Goal: Task Accomplishment & Management: Complete application form

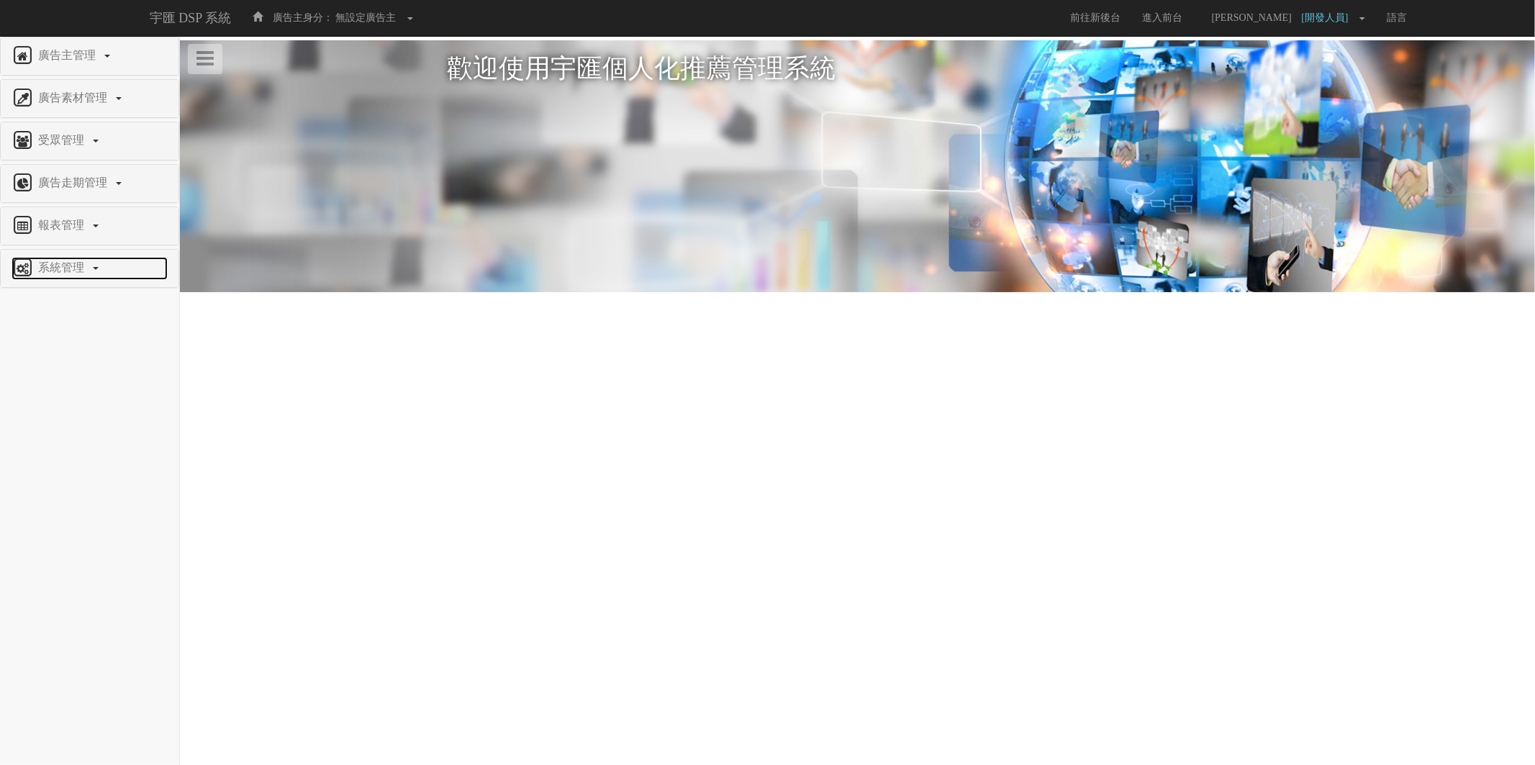
click at [52, 273] on span "系統管理" at bounding box center [63, 267] width 57 height 12
click at [48, 461] on li "廣告驗證設定" at bounding box center [90, 450] width 178 height 30
click at [53, 454] on span "廣告驗證設定" at bounding box center [47, 449] width 71 height 11
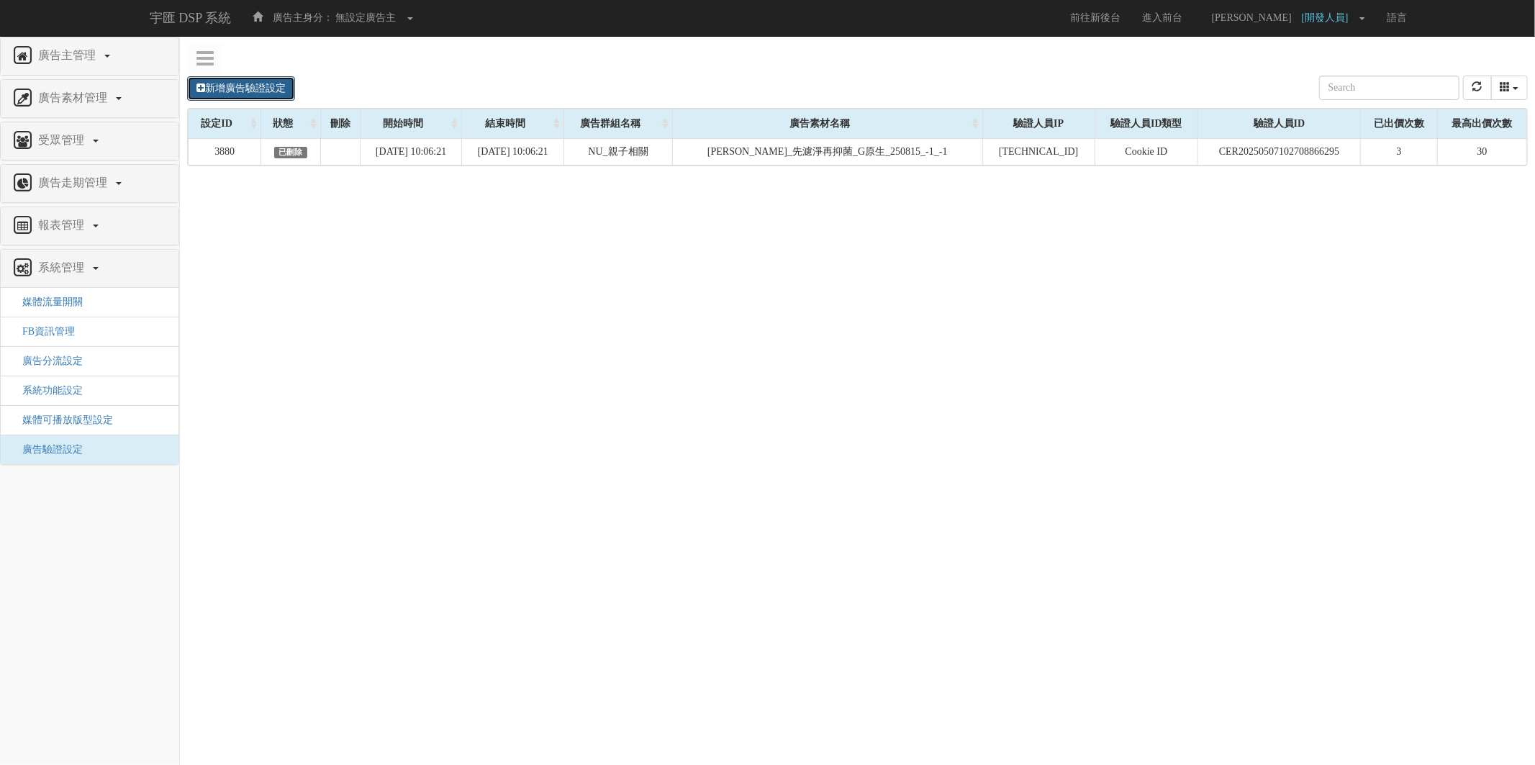
click at [246, 94] on link "新增廣告驗證設定" at bounding box center [241, 88] width 108 height 24
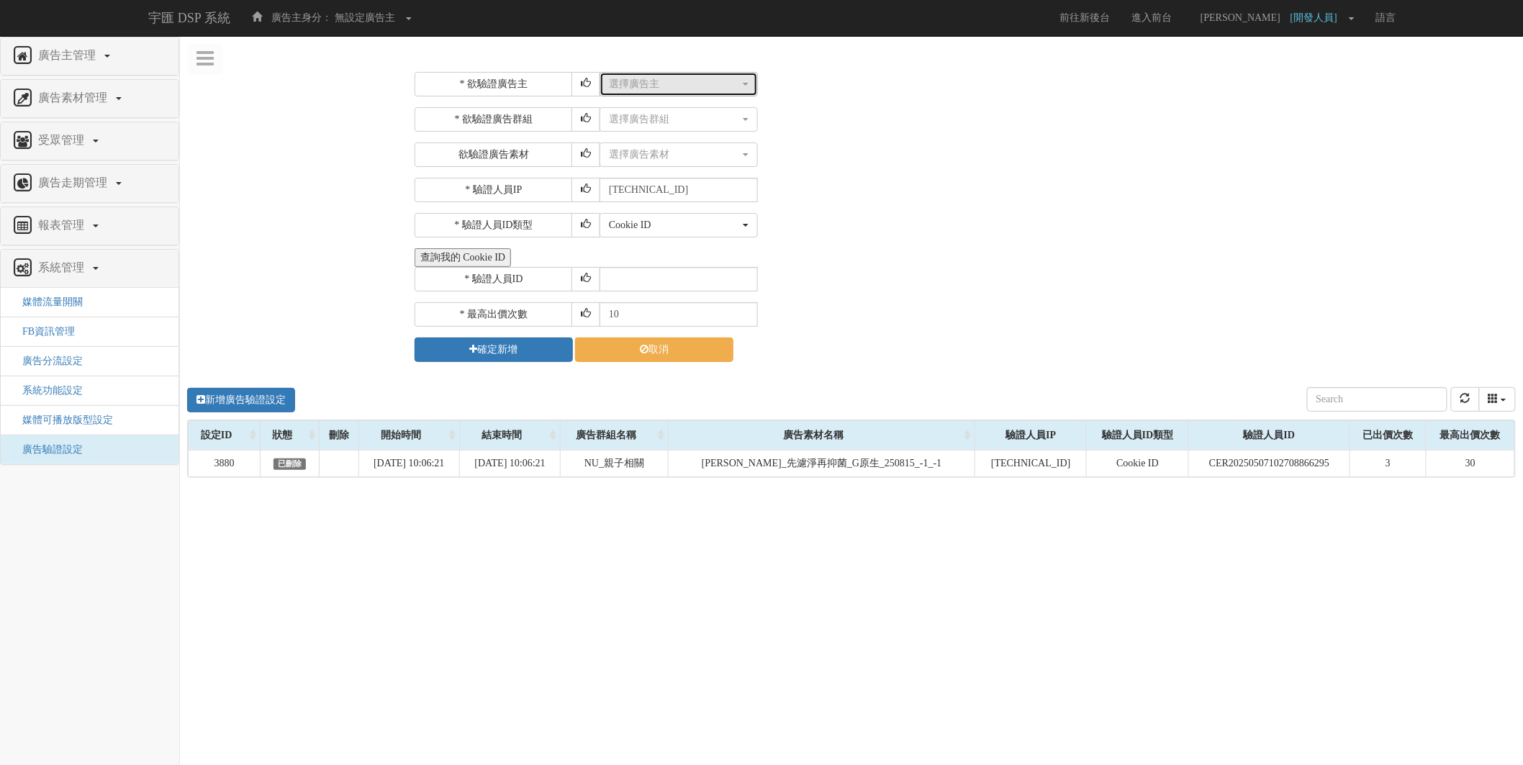
click at [676, 95] on button "選擇廣告主" at bounding box center [678, 84] width 158 height 24
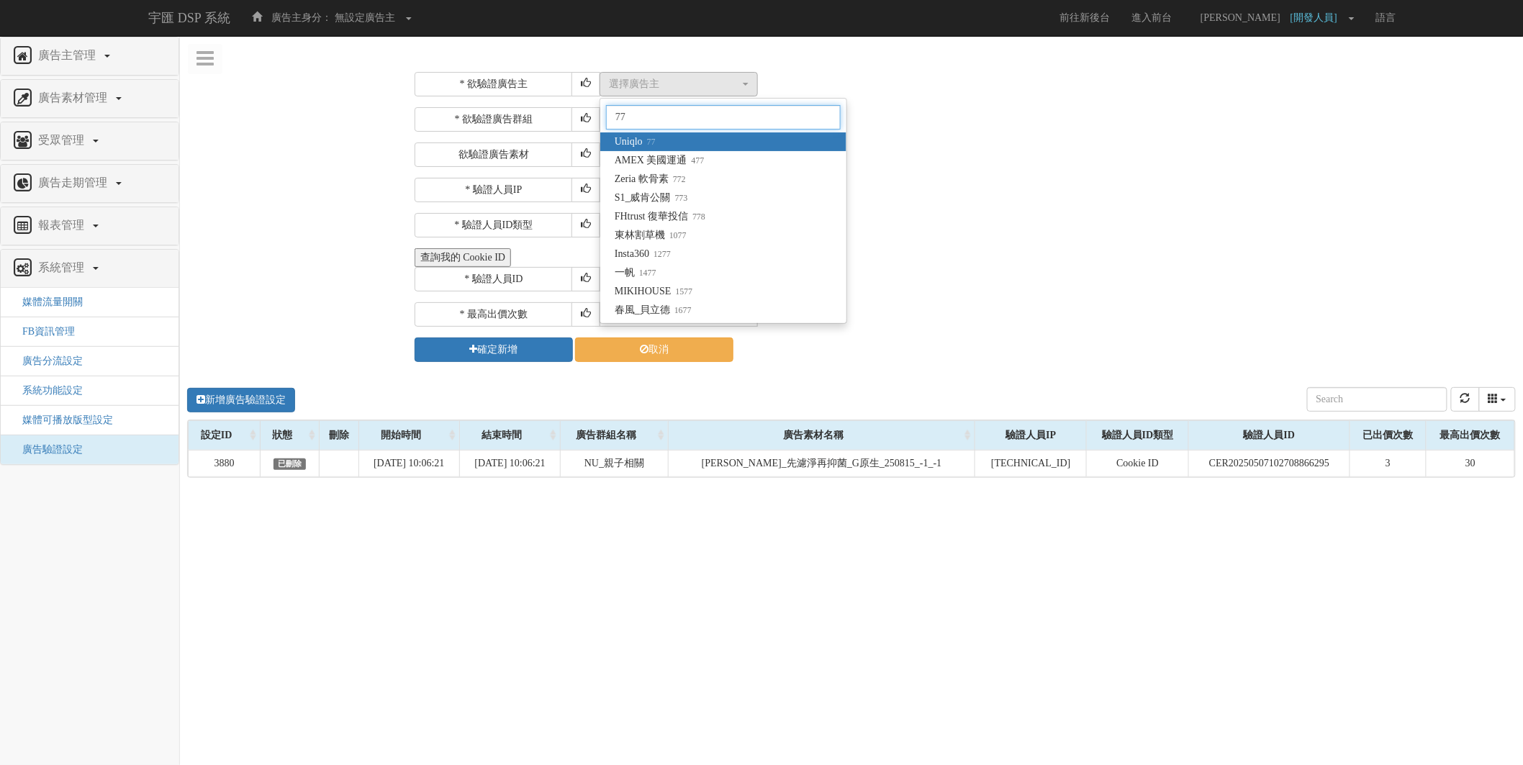
type input "7"
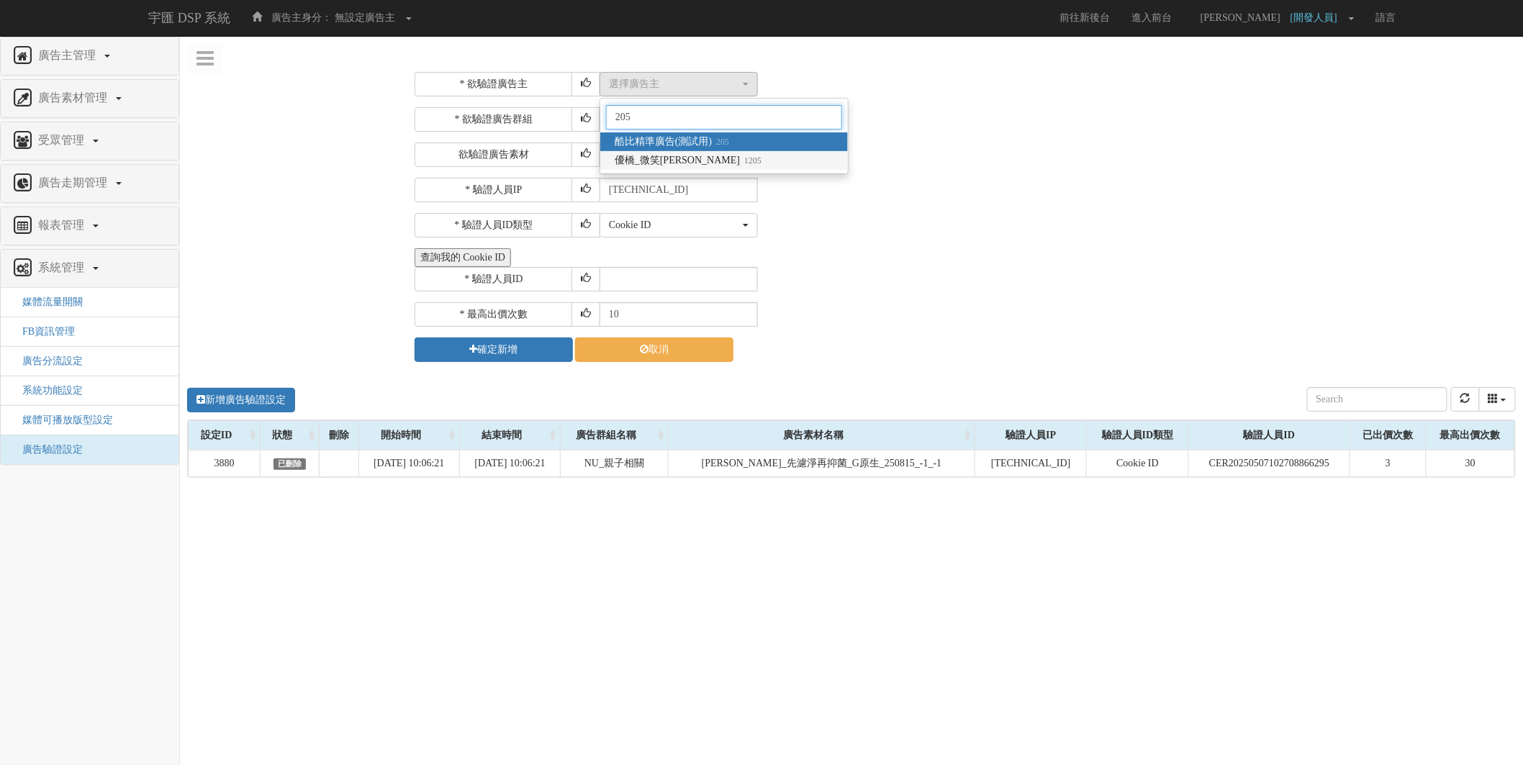
type input "205"
click at [669, 152] on link "優橋_微笑nico 1205" at bounding box center [724, 160] width 248 height 19
select select "1205"
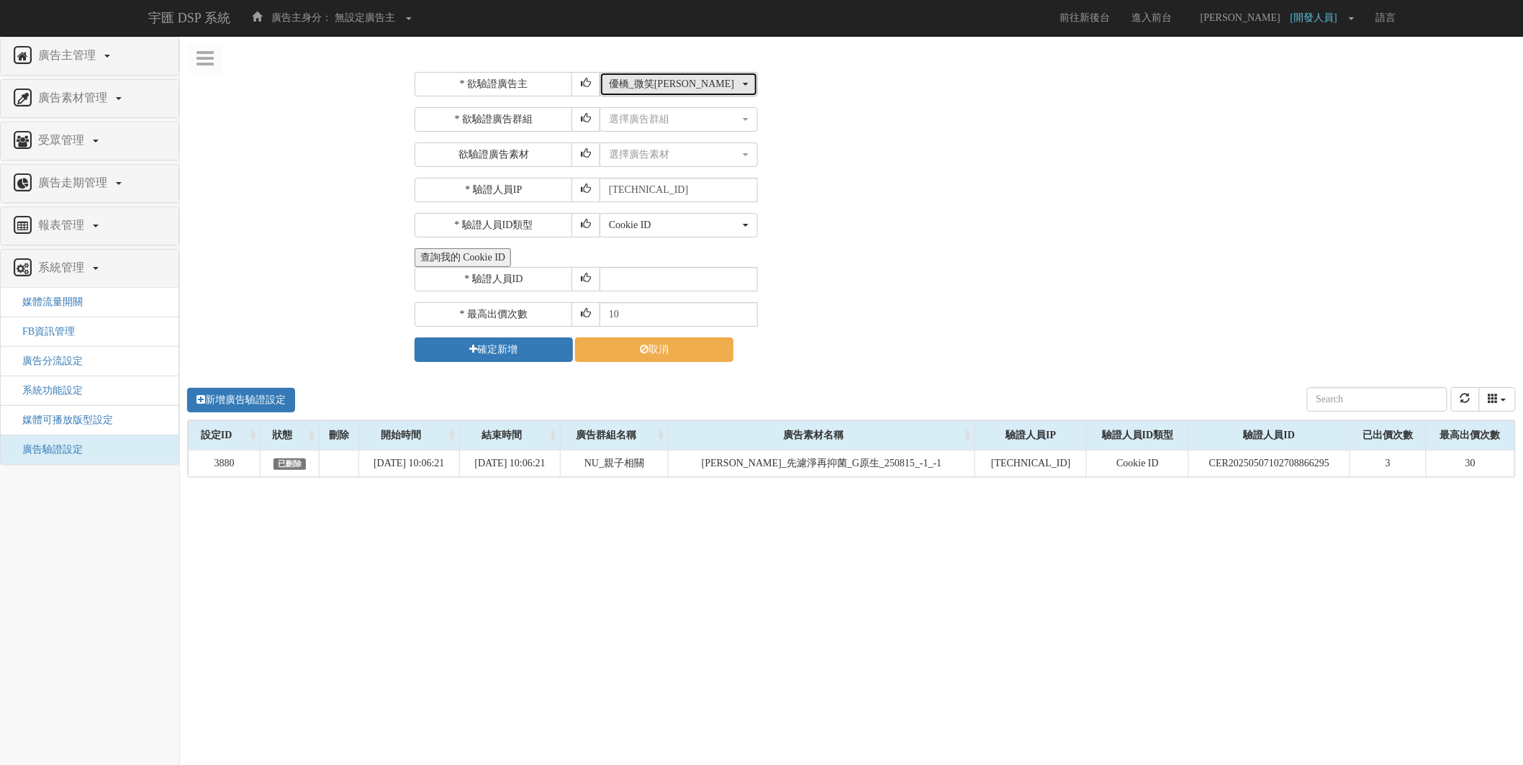
click at [703, 83] on div "優橋_微笑nico" at bounding box center [674, 84] width 131 height 14
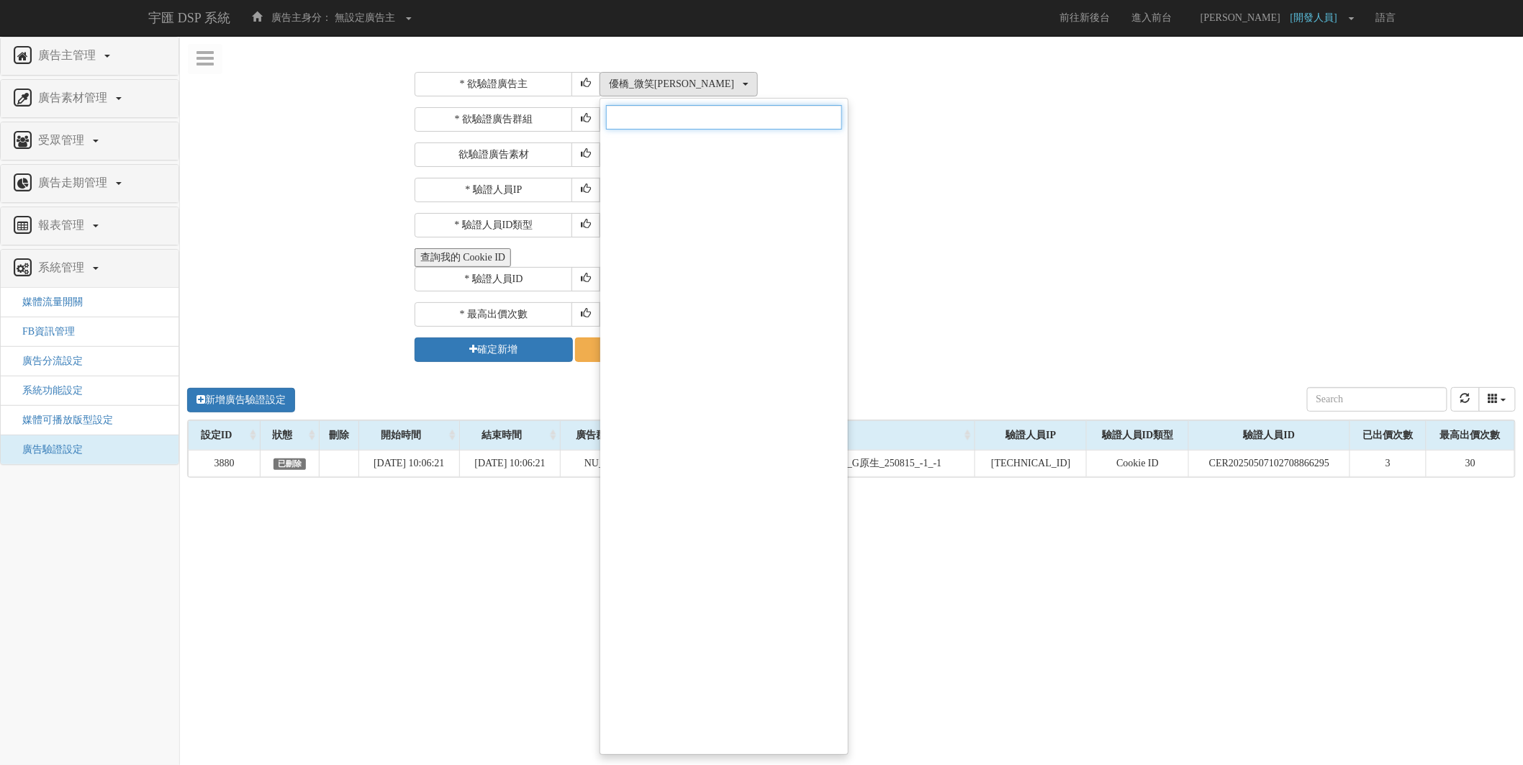
scroll to position [6174, 0]
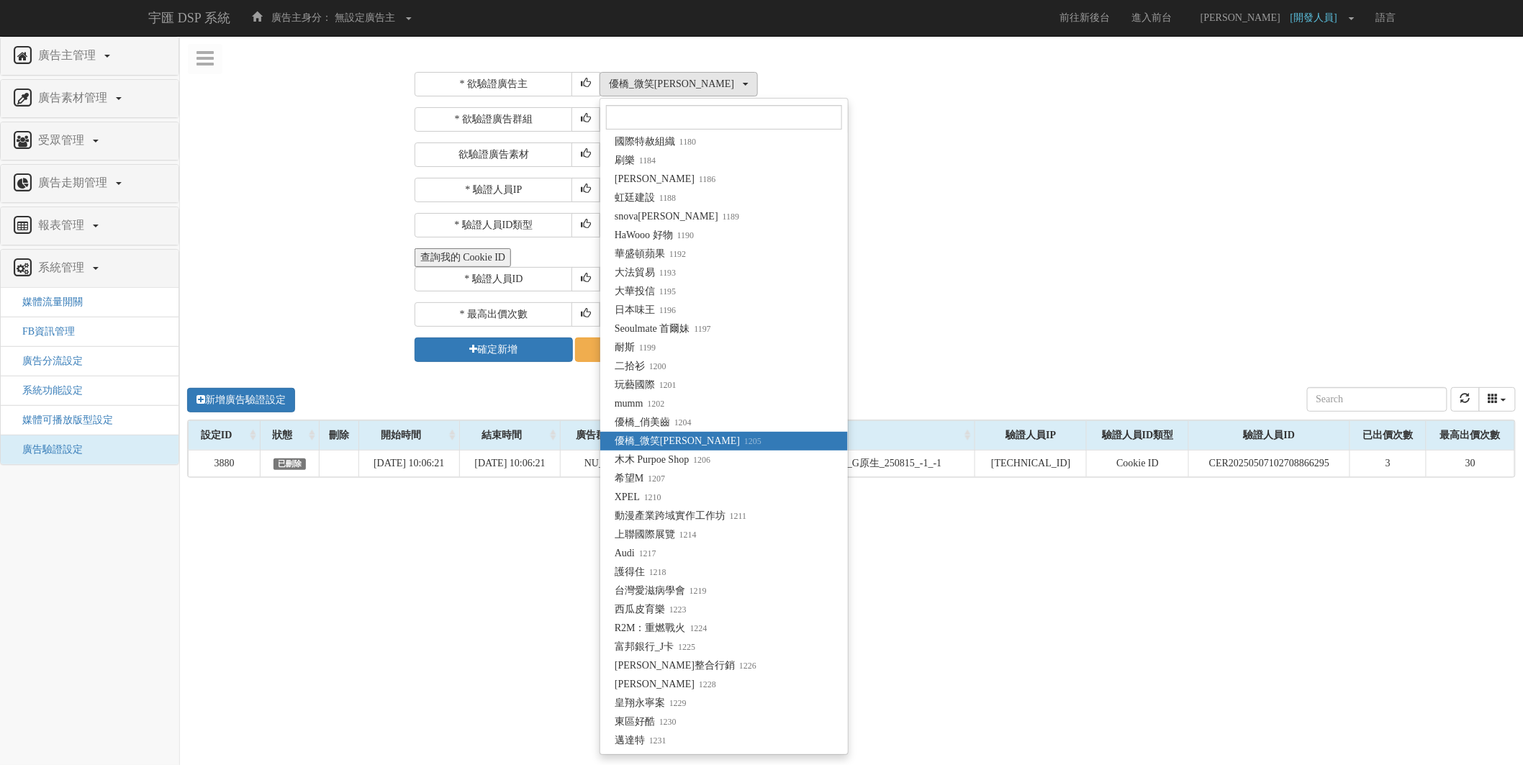
click at [881, 86] on div "選擇廣告主 特力+ 科技紫薇網 Momo 東森EHS Uniqlo EFShop 樂天 屈臣氏Watsons sinyi 信義房屋 S2_Brands白蘭氏 …" at bounding box center [1055, 84] width 912 height 24
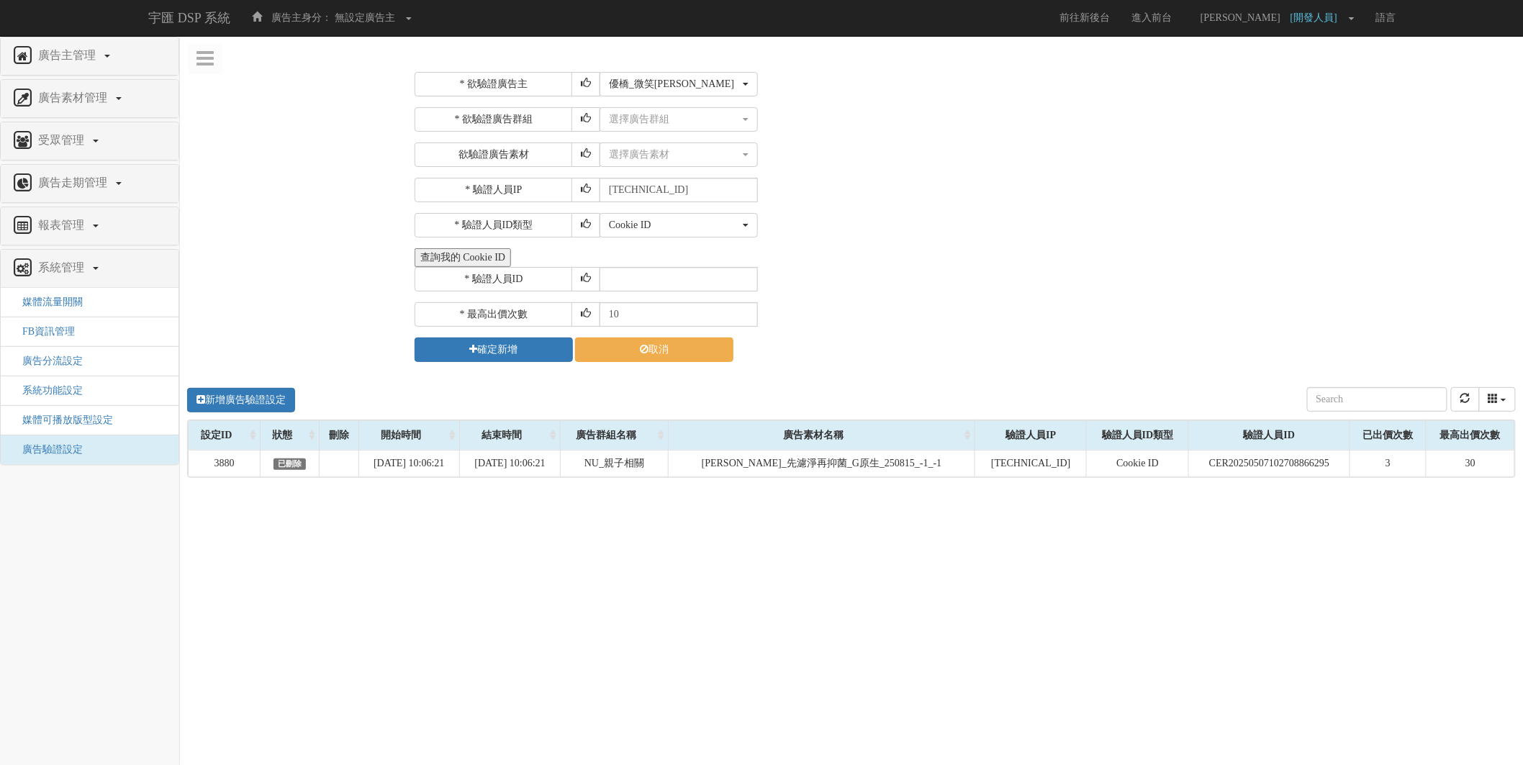
scroll to position [0, 0]
click at [677, 124] on div "選擇廣告群組" at bounding box center [674, 119] width 131 height 14
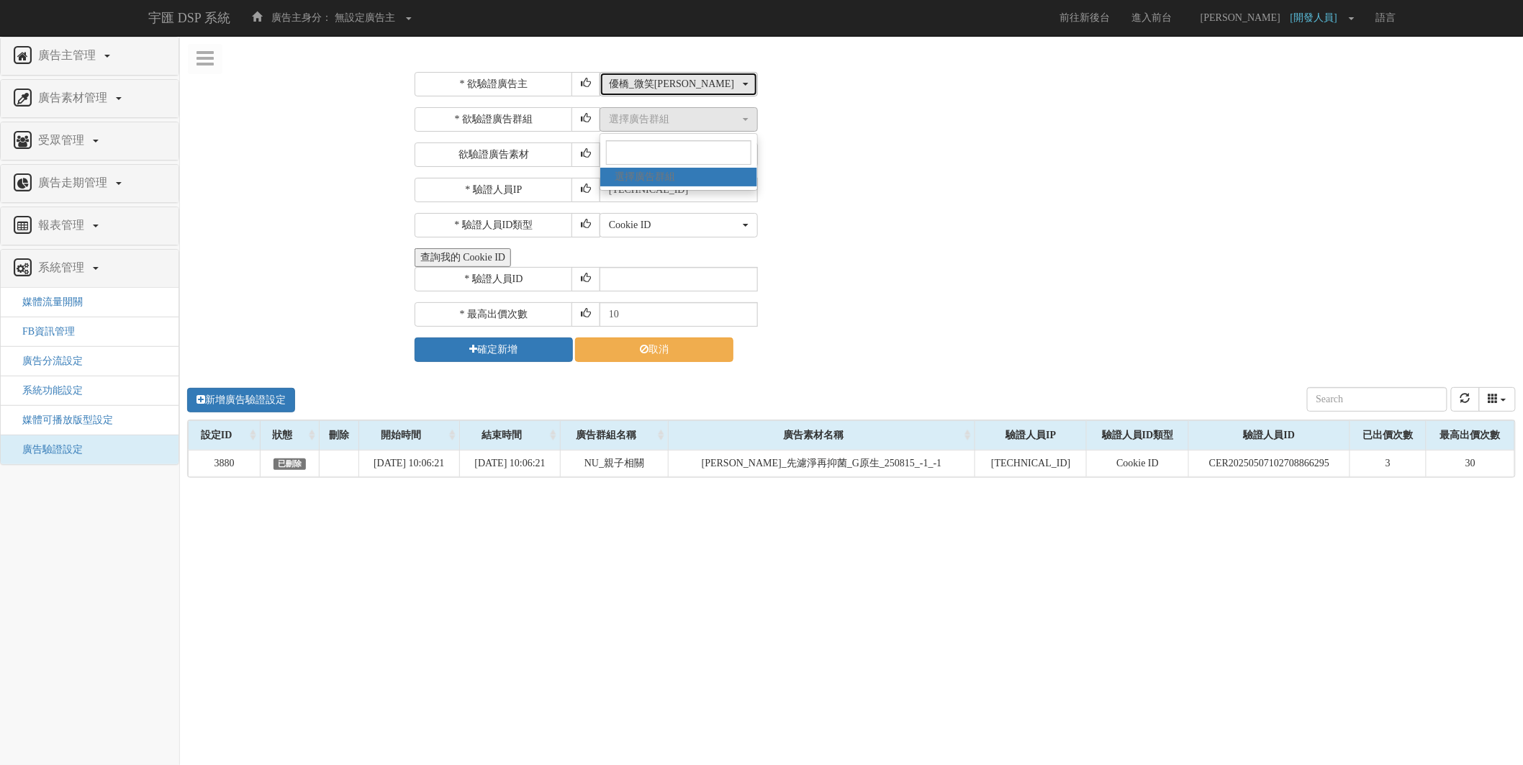
click at [731, 75] on button "優橋_微笑nico" at bounding box center [678, 84] width 158 height 24
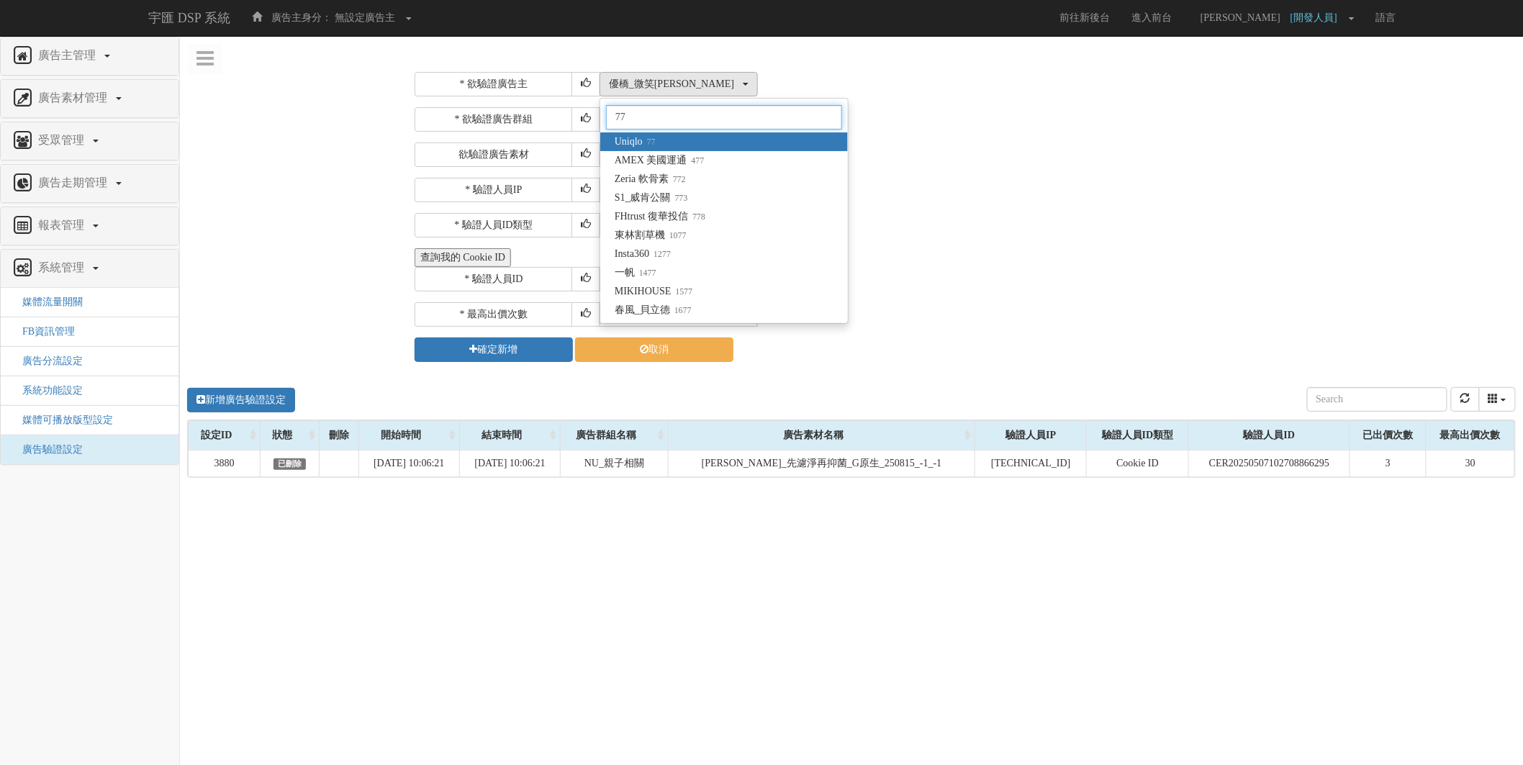
type input "77"
click at [708, 139] on link "Uniqlo 77" at bounding box center [724, 141] width 248 height 19
select select "77"
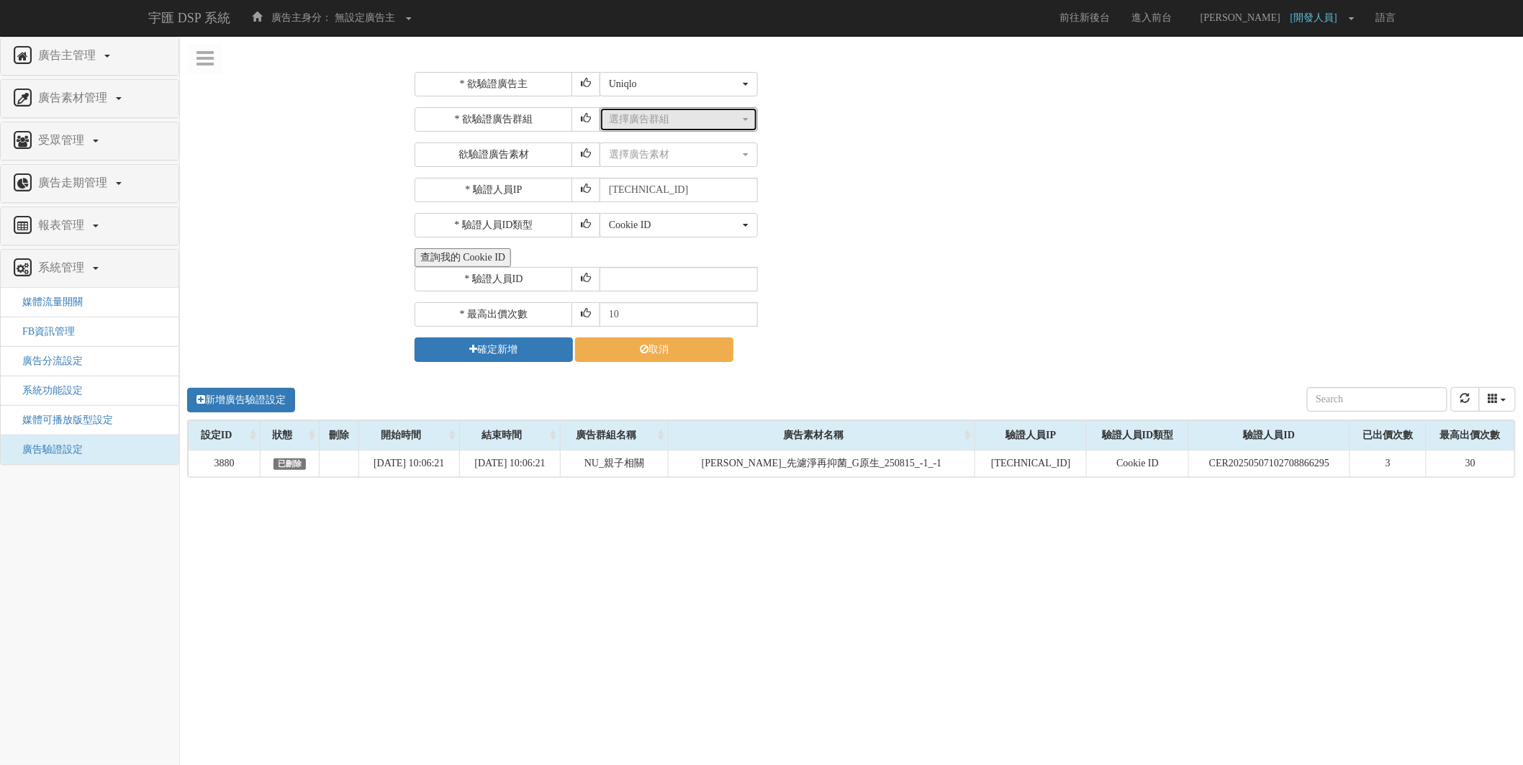
click at [714, 119] on div "選擇廣告群組" at bounding box center [674, 119] width 131 height 14
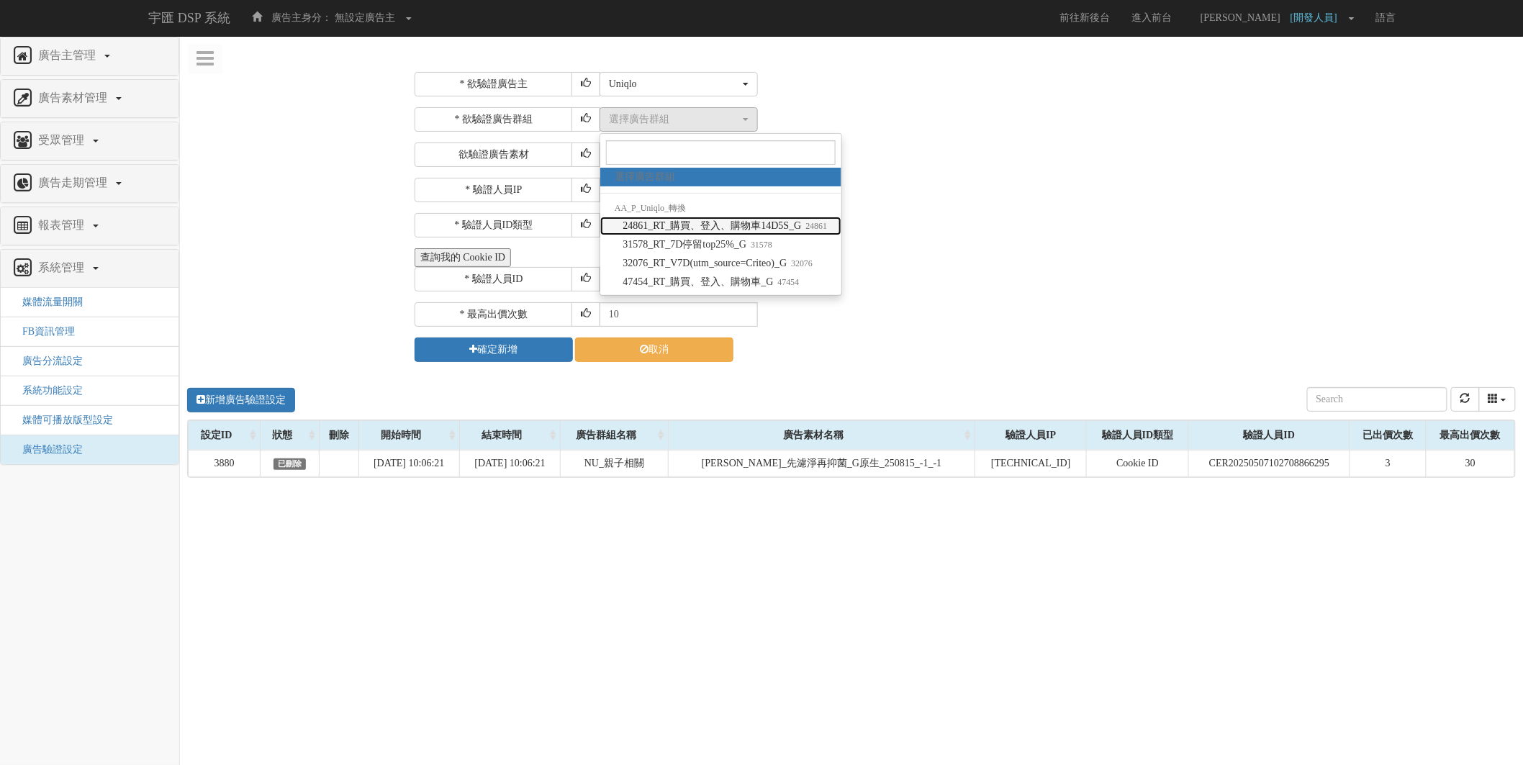
click at [674, 232] on span "24861_RT_購買、登入、購物車14D5S_G 24861" at bounding box center [724, 226] width 204 height 14
select select "24861"
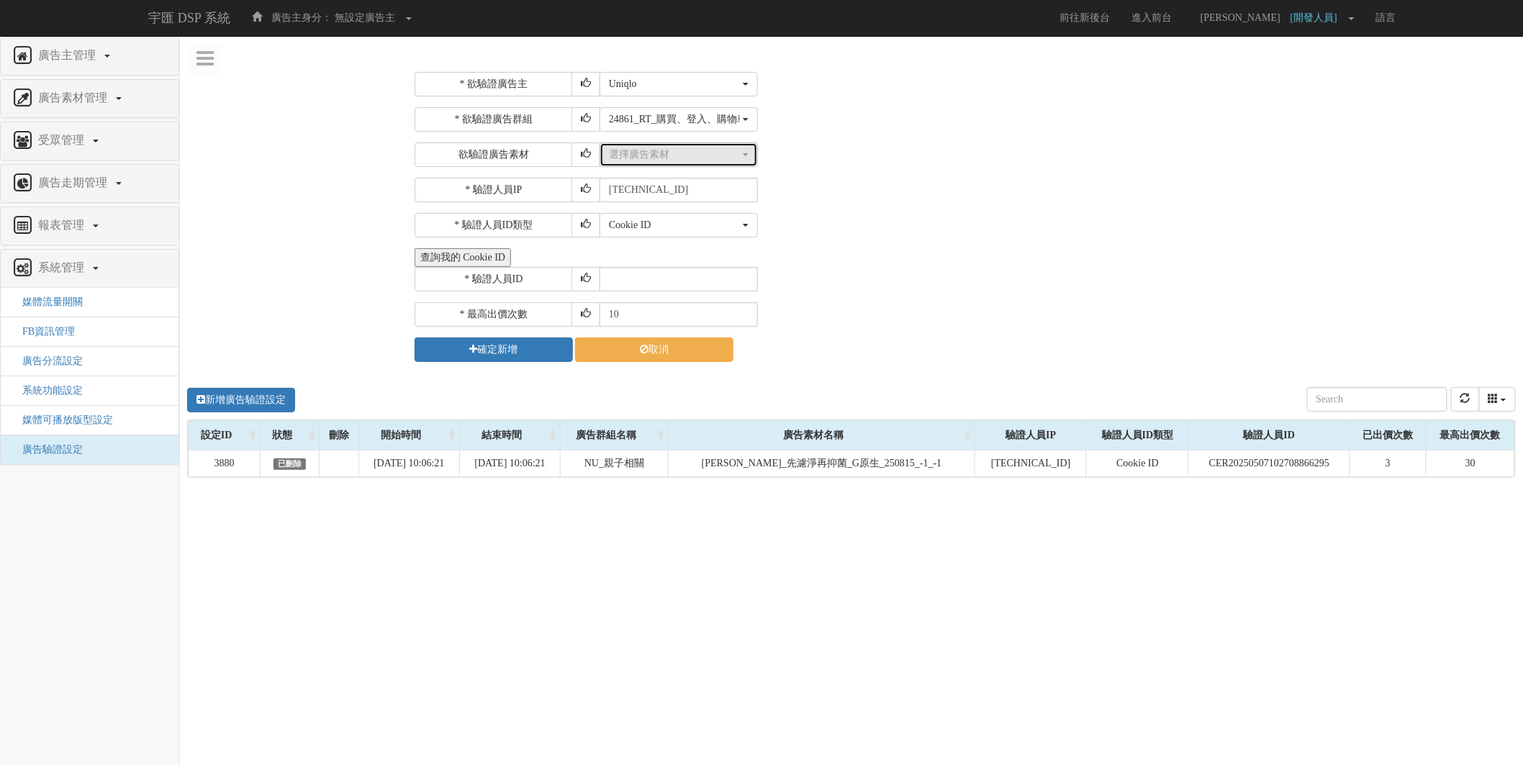
click at [715, 148] on div "選擇廣告素材" at bounding box center [674, 155] width 131 height 14
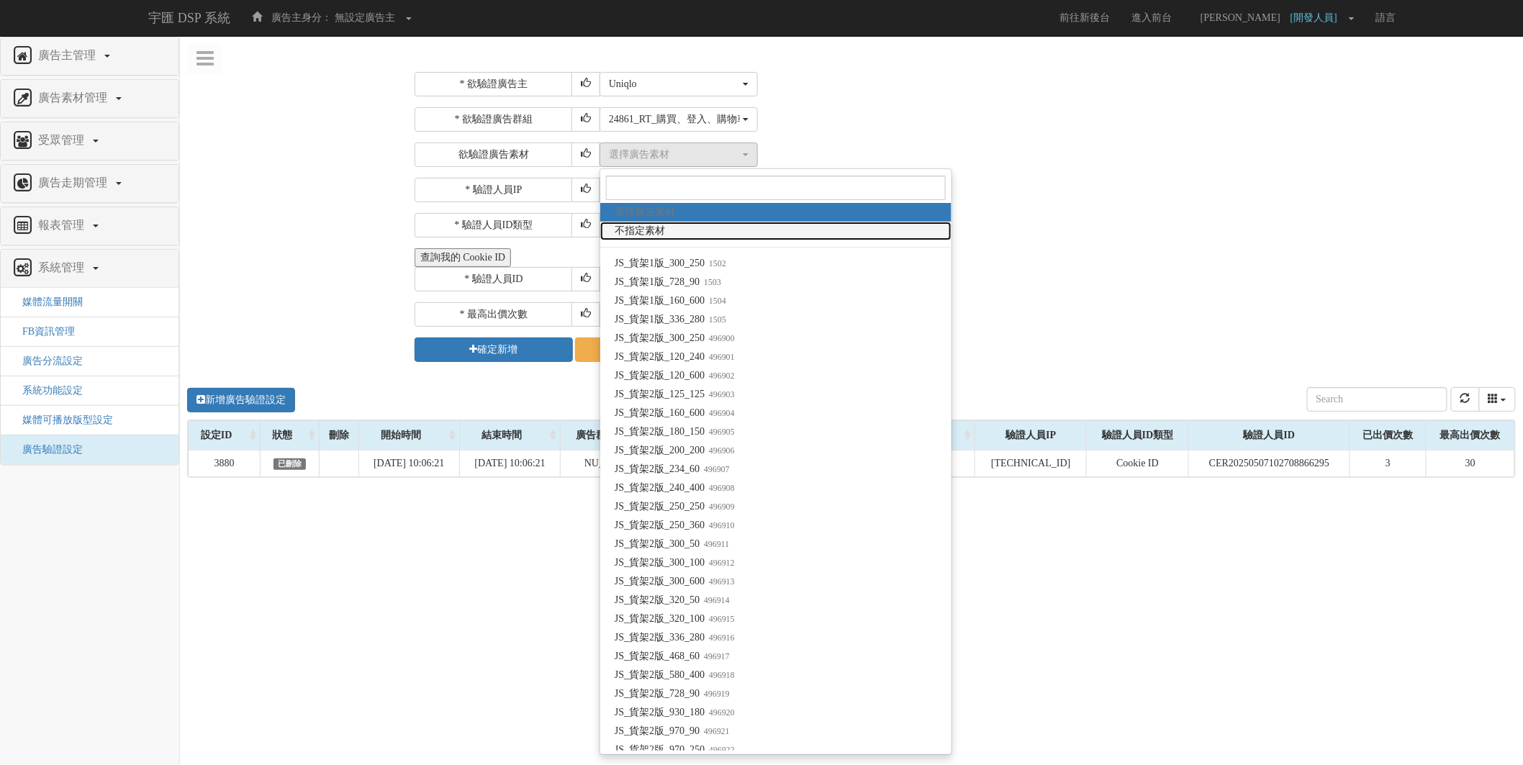
click at [692, 226] on link "不指定素材" at bounding box center [775, 231] width 351 height 19
select select "-1"
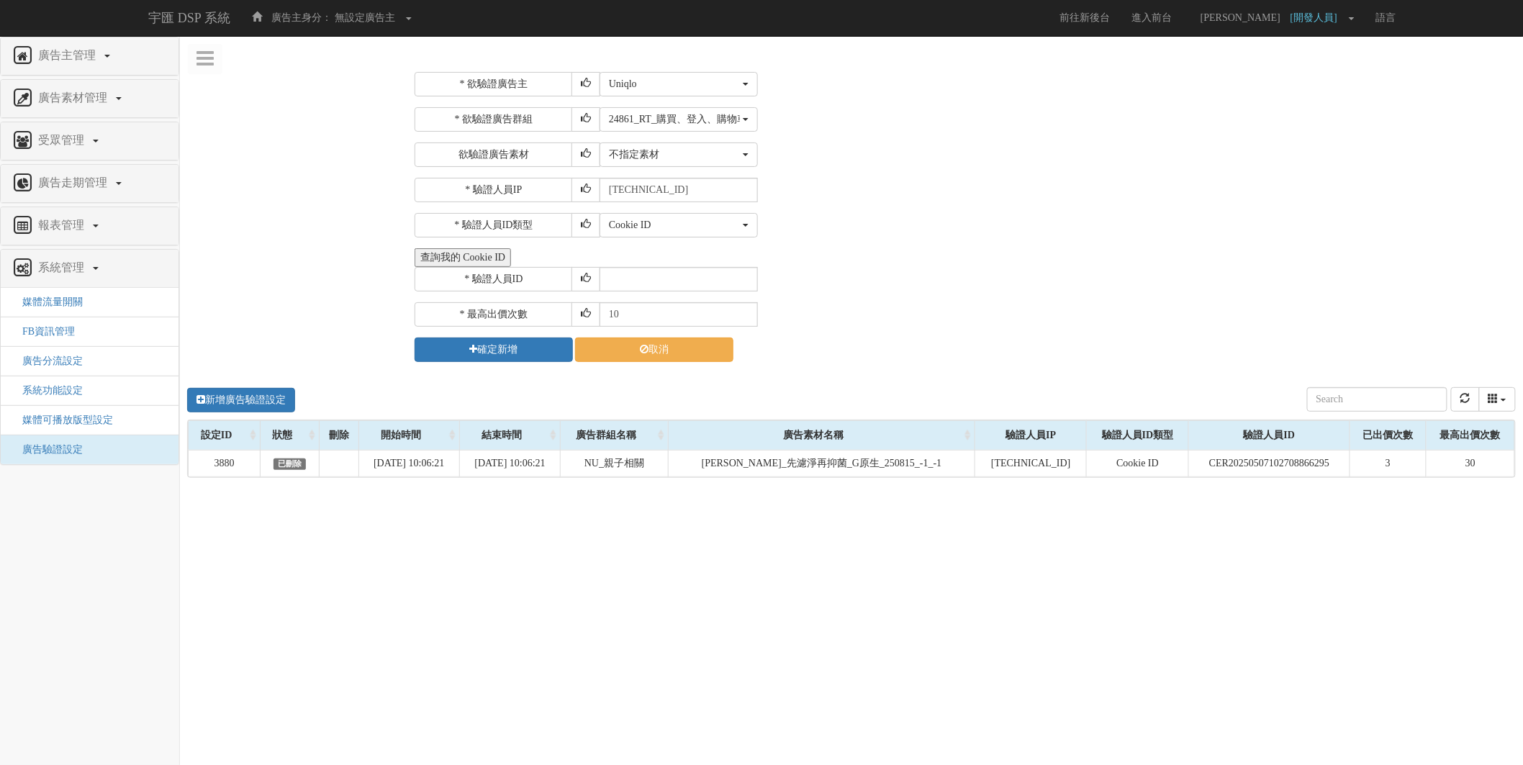
click at [1210, 126] on div "選擇廣告群組 24861_RT_購買、登入、購物車14D5S_G 31578_RT_7D停留top25%_G 32076_RT_V7D(utm_source=…" at bounding box center [1055, 119] width 912 height 24
click at [1128, 275] on div "* 驗證人員ID" at bounding box center [962, 279] width 1097 height 24
click at [750, 173] on div "* 欲驗證廣告主 選擇廣告主 特力+ 科技紫薇網 Momo 東森EHS Uniqlo EFShop 樂天 屈臣氏Watsons sinyi 信義房屋 S2_B…" at bounding box center [962, 217] width 1097 height 290
